Goal: Transaction & Acquisition: Purchase product/service

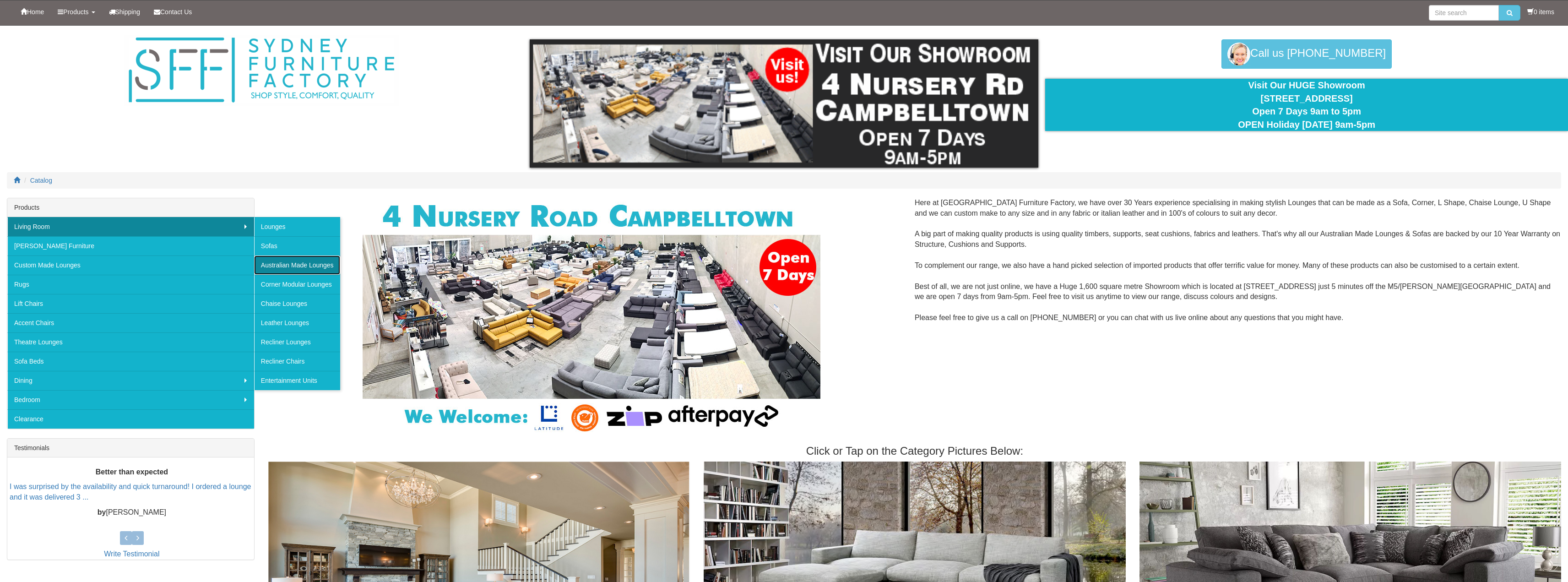
click at [276, 263] on link "Australian Made Lounges" at bounding box center [296, 265] width 86 height 19
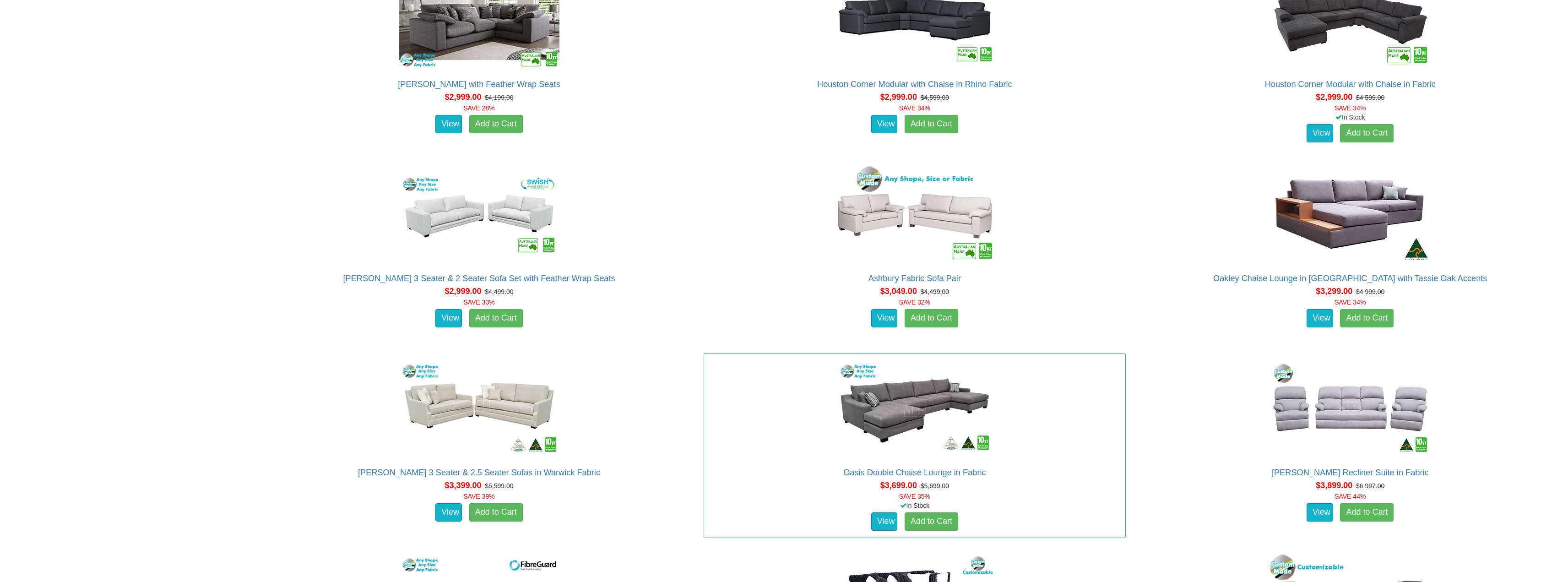
scroll to position [1967, 0]
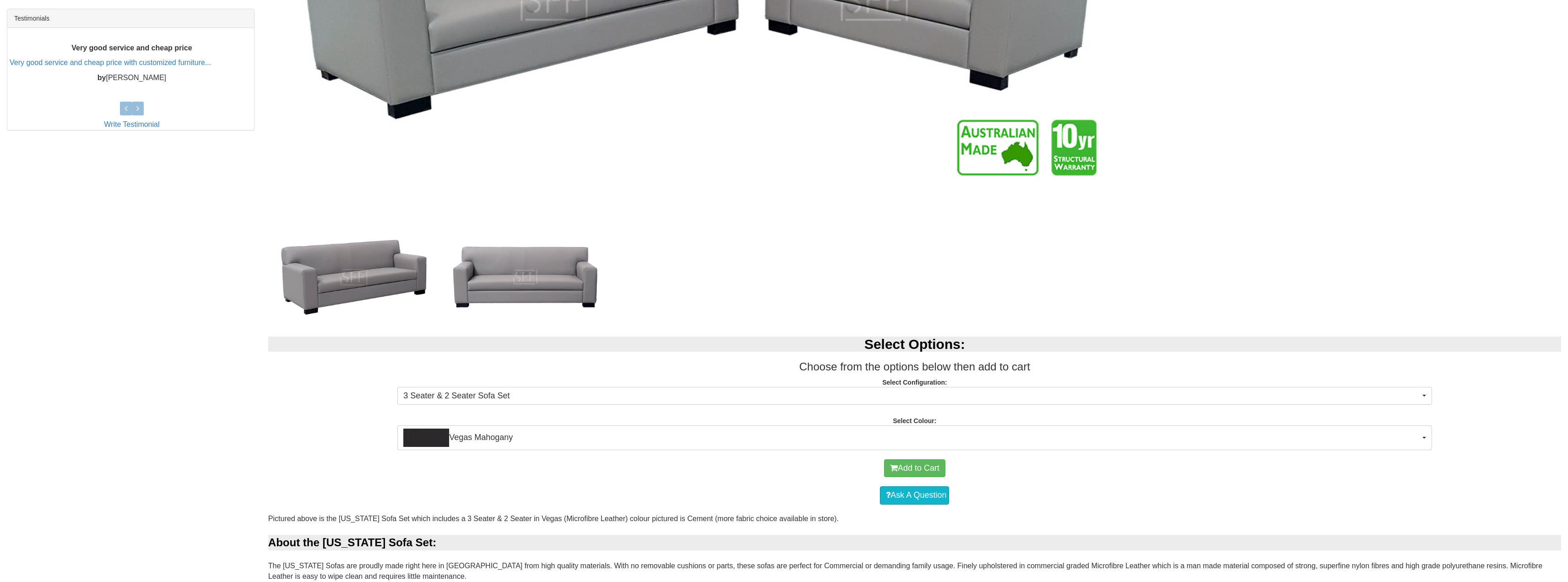
scroll to position [458, 0]
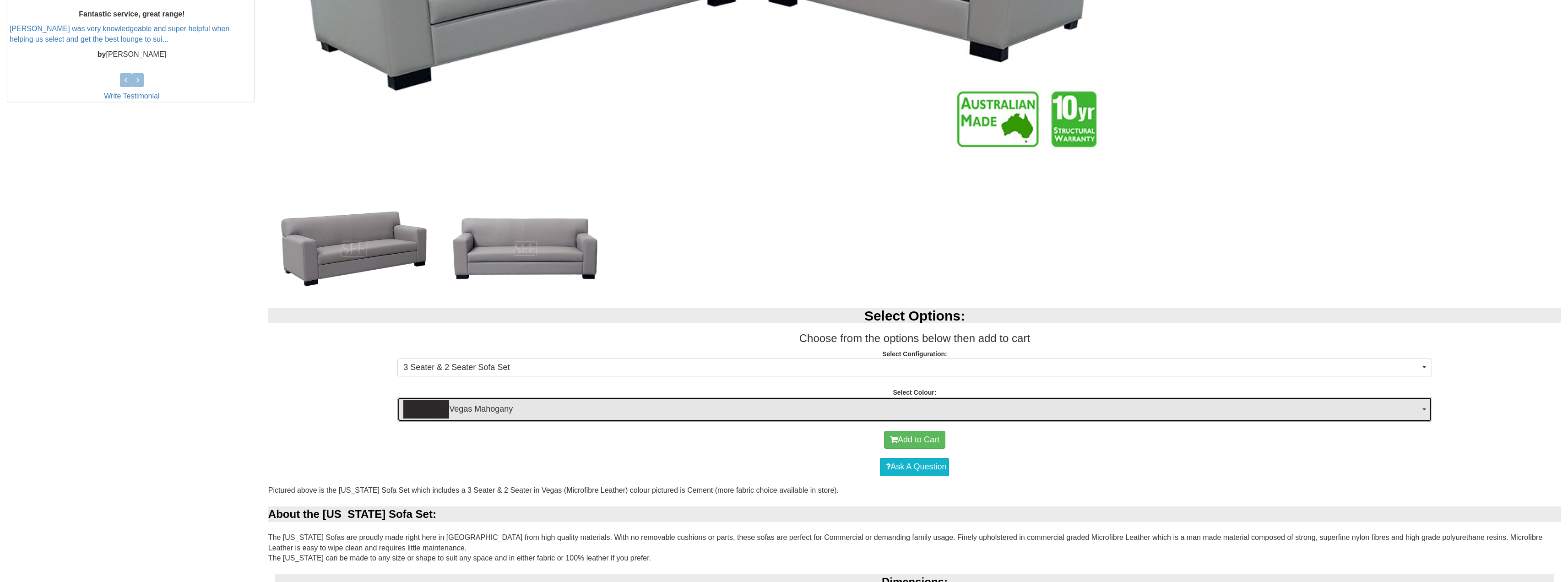
click at [520, 407] on span "Vegas Mahogany" at bounding box center [912, 409] width 1017 height 18
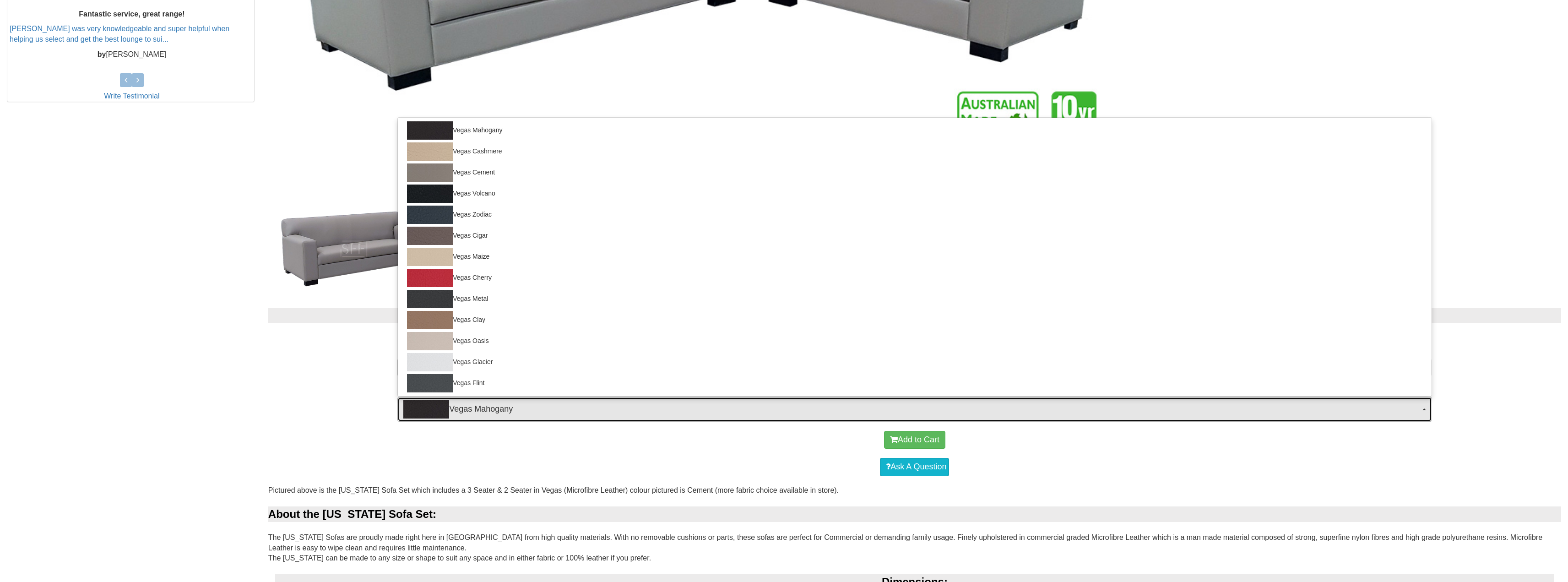
click at [520, 407] on span "Vegas Mahogany" at bounding box center [912, 409] width 1017 height 18
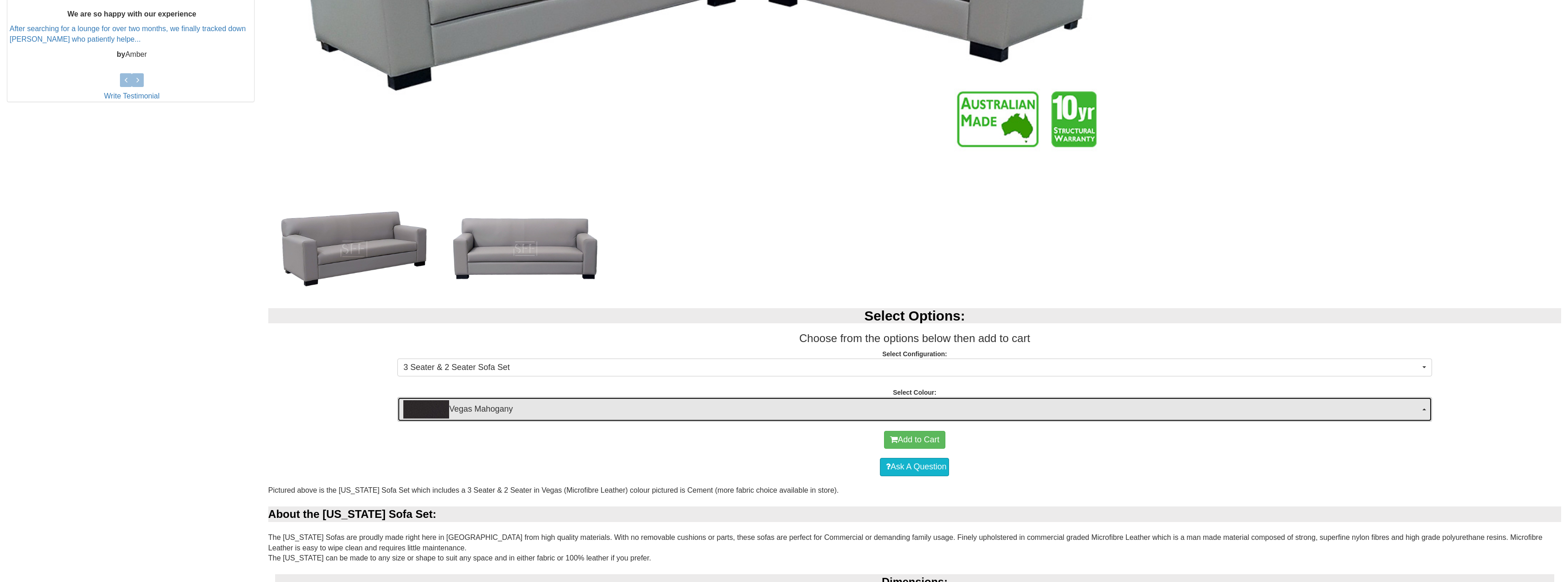
click at [520, 407] on span "Vegas Mahogany" at bounding box center [912, 409] width 1017 height 18
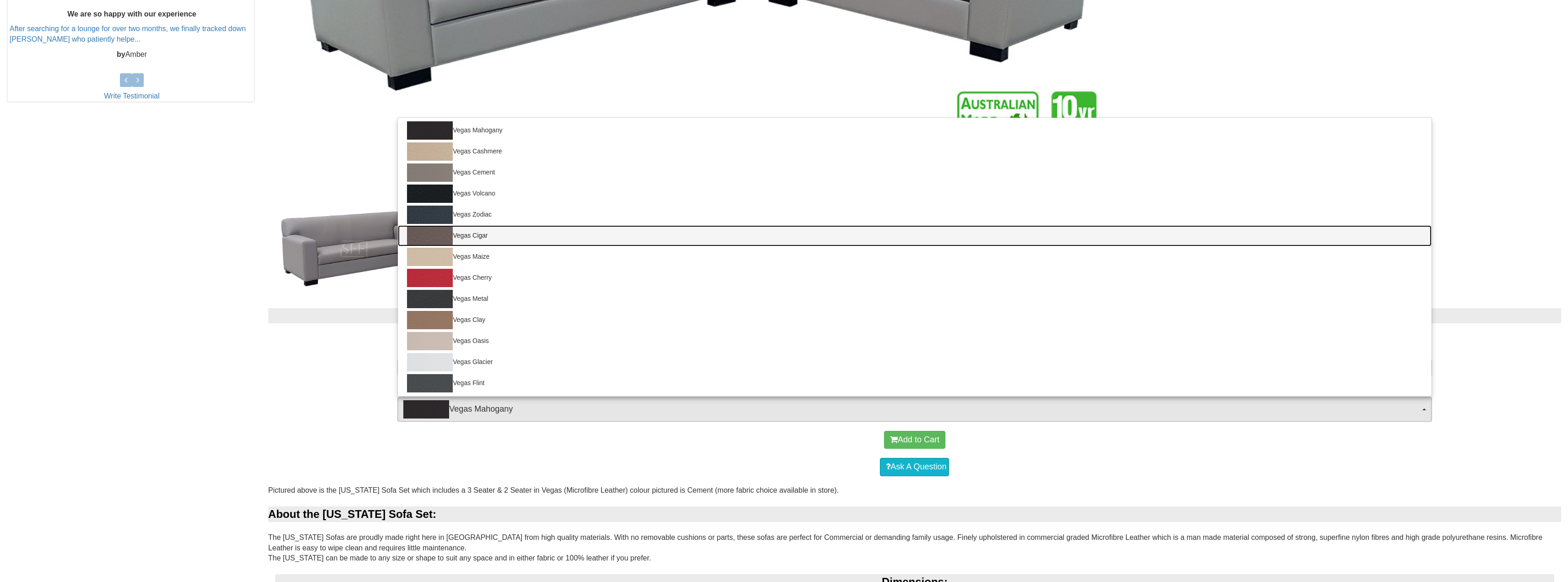
click at [478, 234] on link "Vegas Cigar" at bounding box center [915, 236] width 1034 height 21
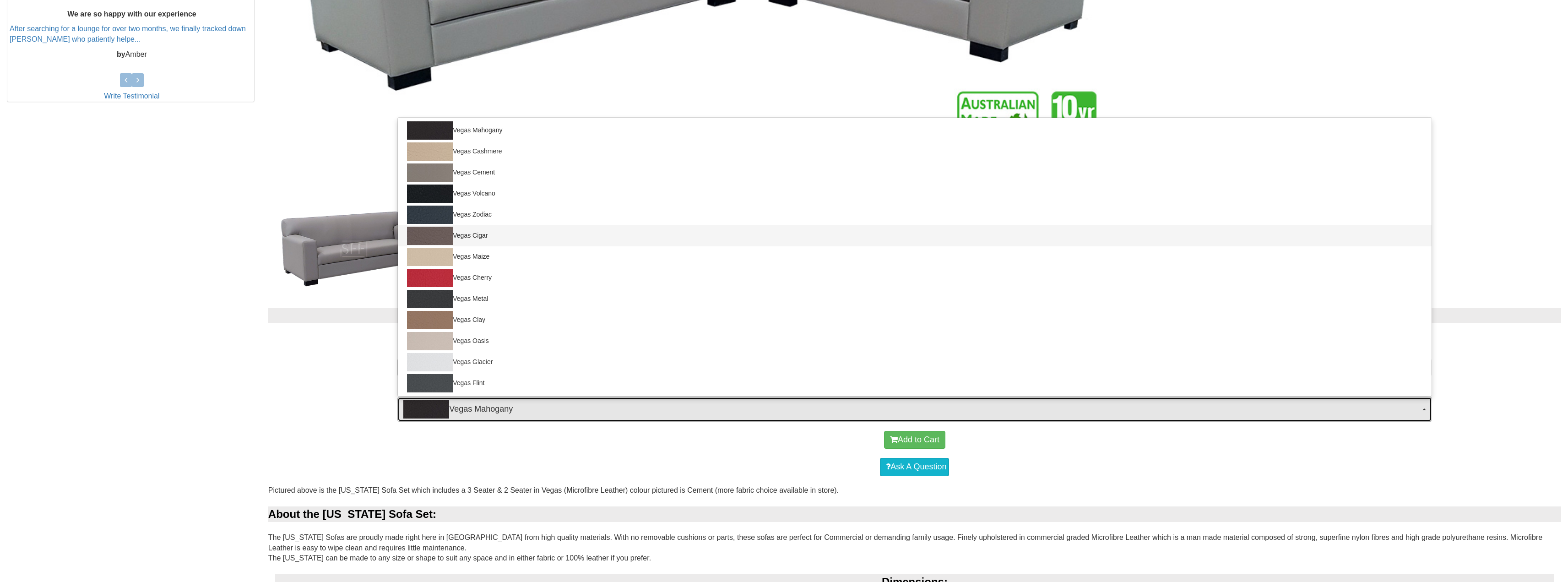
select select "1467"
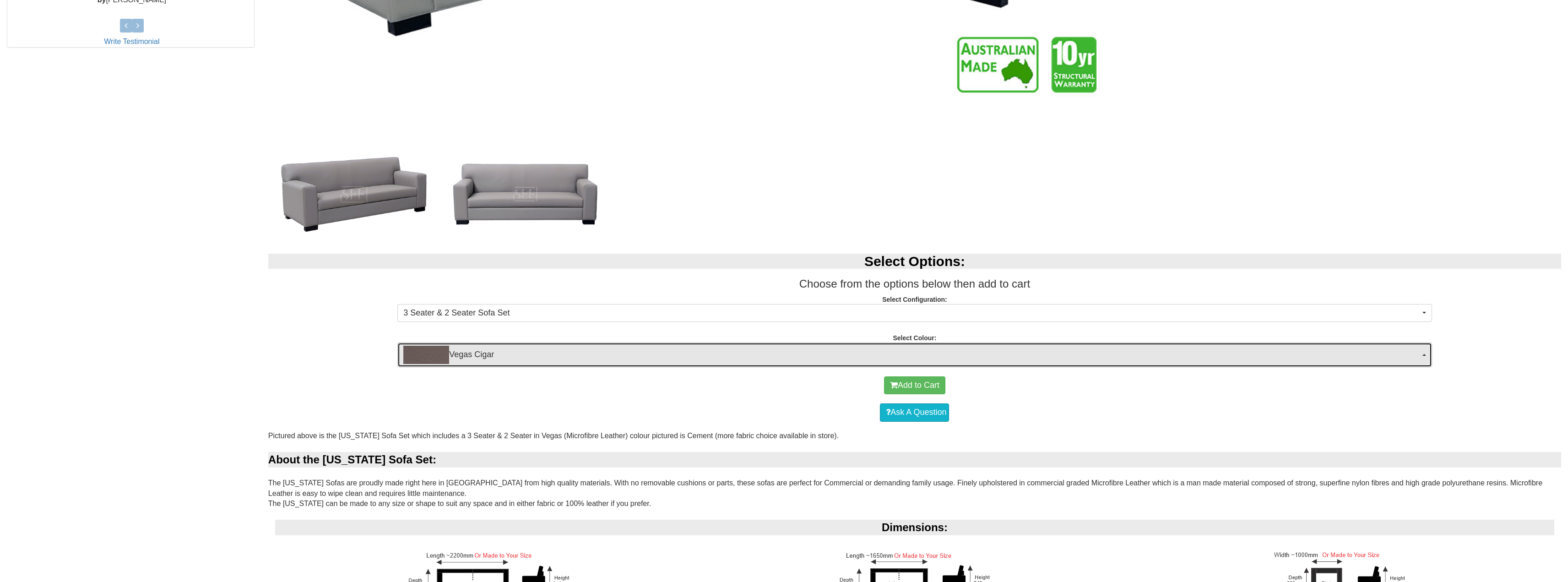
scroll to position [595, 0]
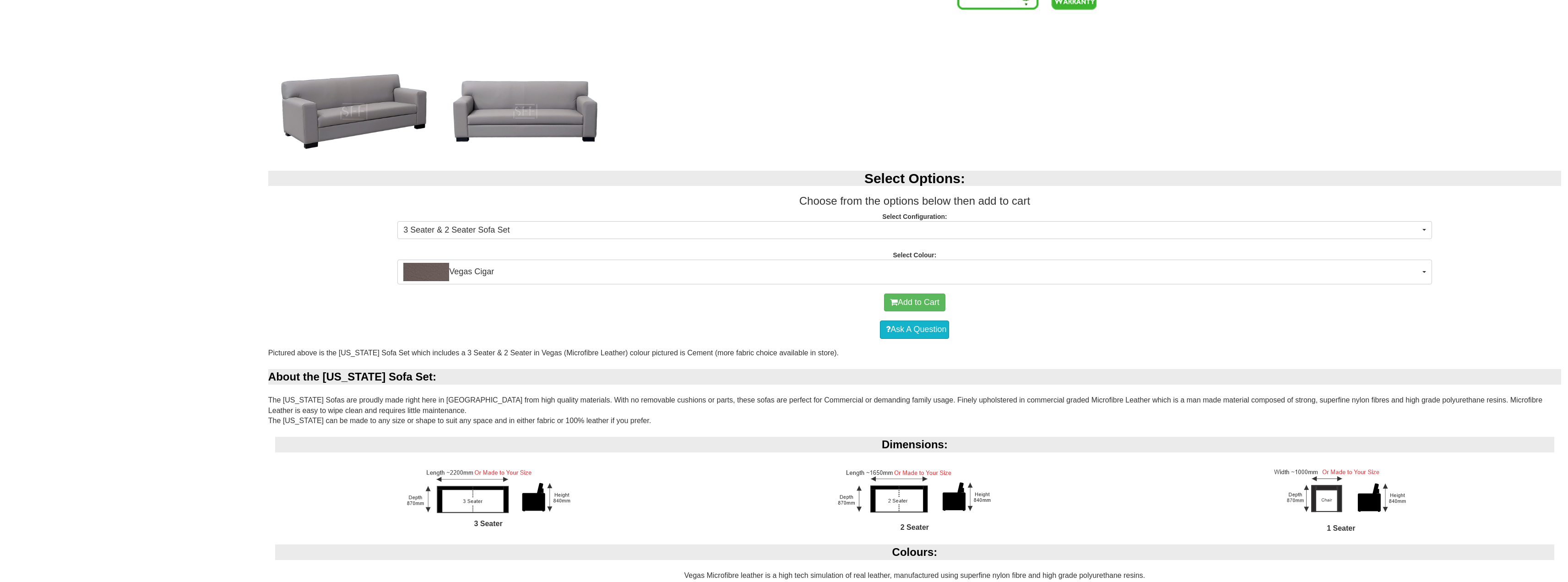
drag, startPoint x: 409, startPoint y: 402, endPoint x: 814, endPoint y: 424, distance: 405.6
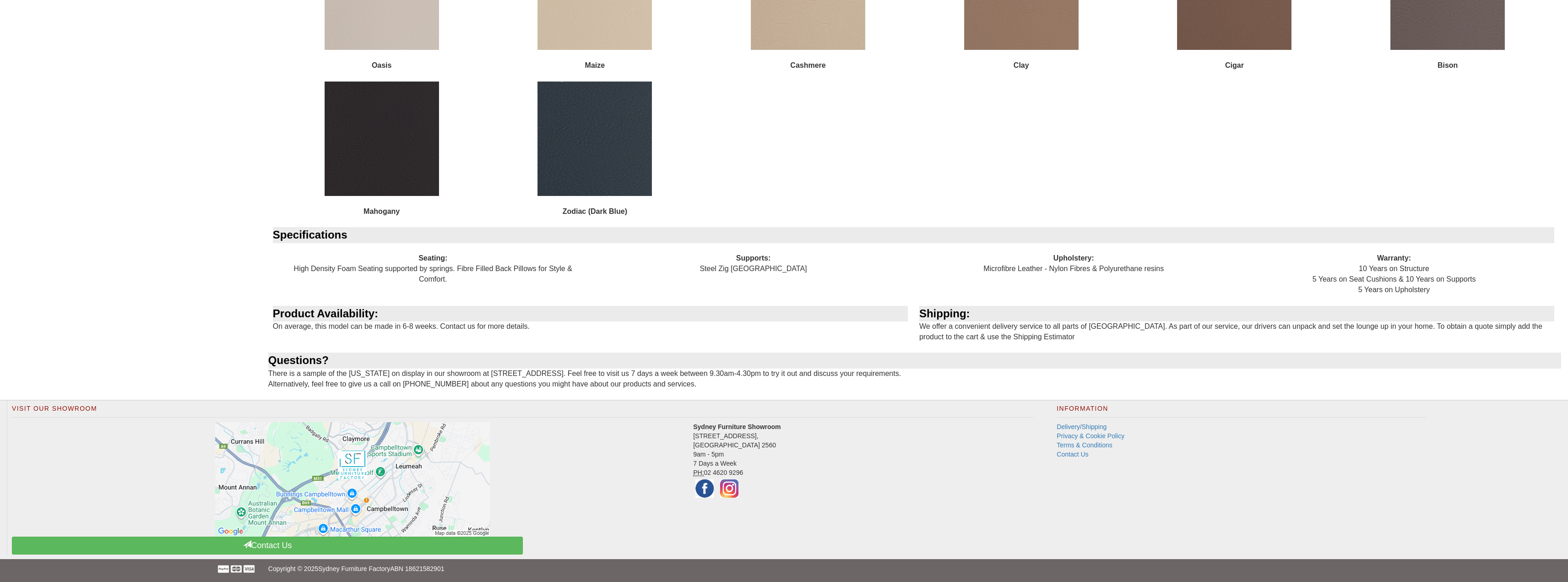
scroll to position [1398, 0]
click at [1075, 429] on link "Delivery/Shipping" at bounding box center [1082, 426] width 50 height 7
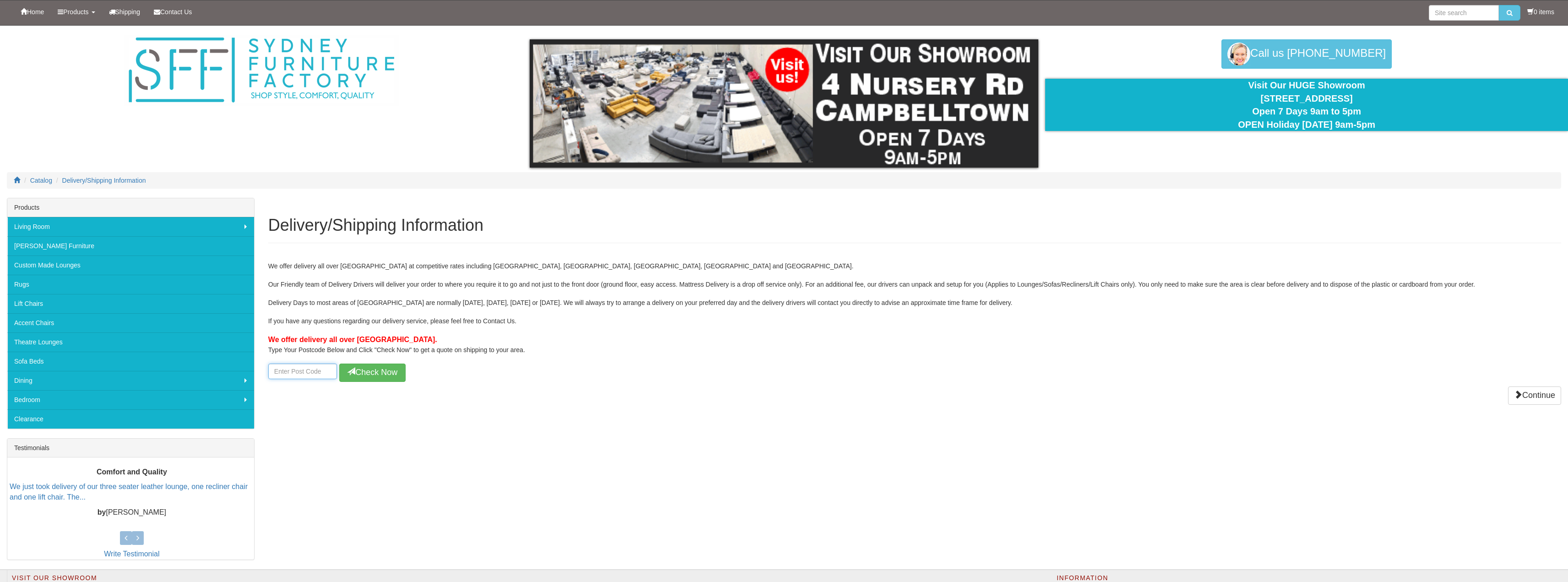
click at [293, 368] on input "number" at bounding box center [303, 371] width 69 height 16
type input "4115"
click at [368, 376] on button "Check Now" at bounding box center [372, 373] width 66 height 18
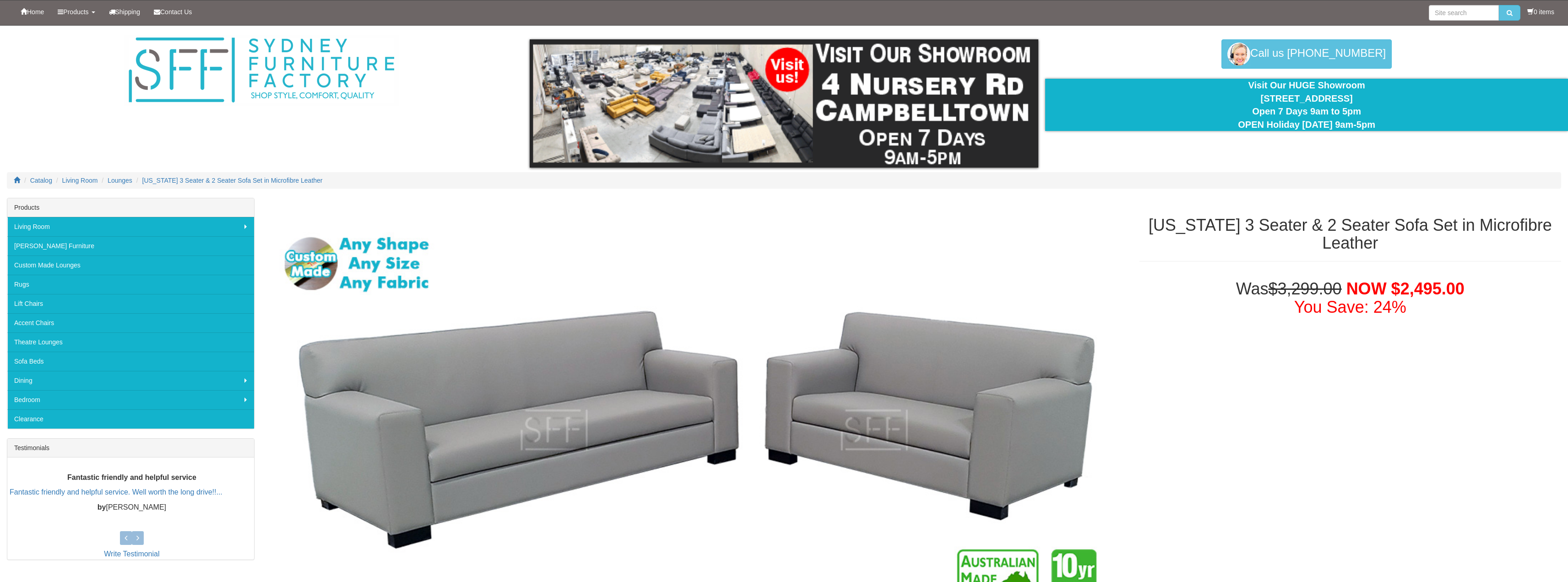
select select "1467"
